Goal: Obtain resource: Download file/media

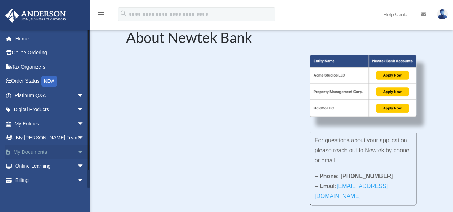
click at [41, 151] on link "My Documents arrow_drop_down" at bounding box center [50, 152] width 90 height 14
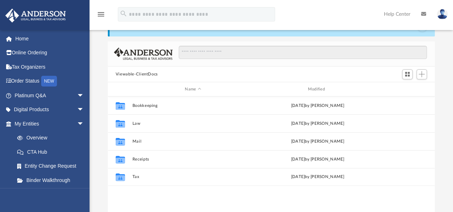
scroll to position [36, 0]
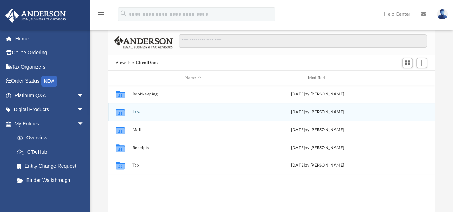
click at [137, 113] on button "Law" at bounding box center [192, 112] width 121 height 5
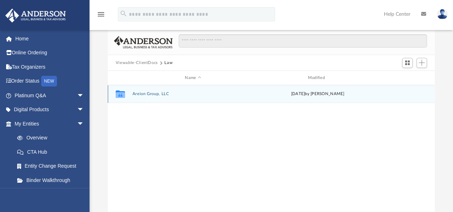
click at [148, 95] on button "Areion Group, LLC" at bounding box center [192, 94] width 121 height 5
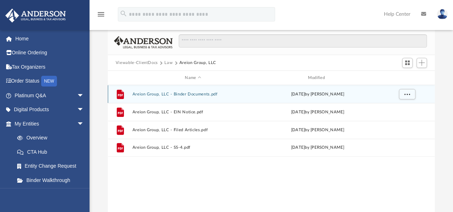
click at [174, 95] on button "Areion Group, LLC - Binder Documents.pdf" at bounding box center [192, 94] width 121 height 5
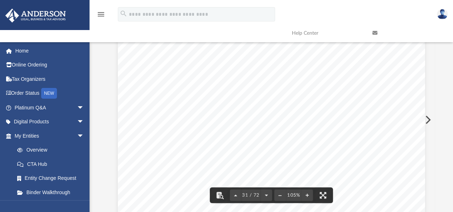
scroll to position [12396, 0]
